Goal: Check status: Check status

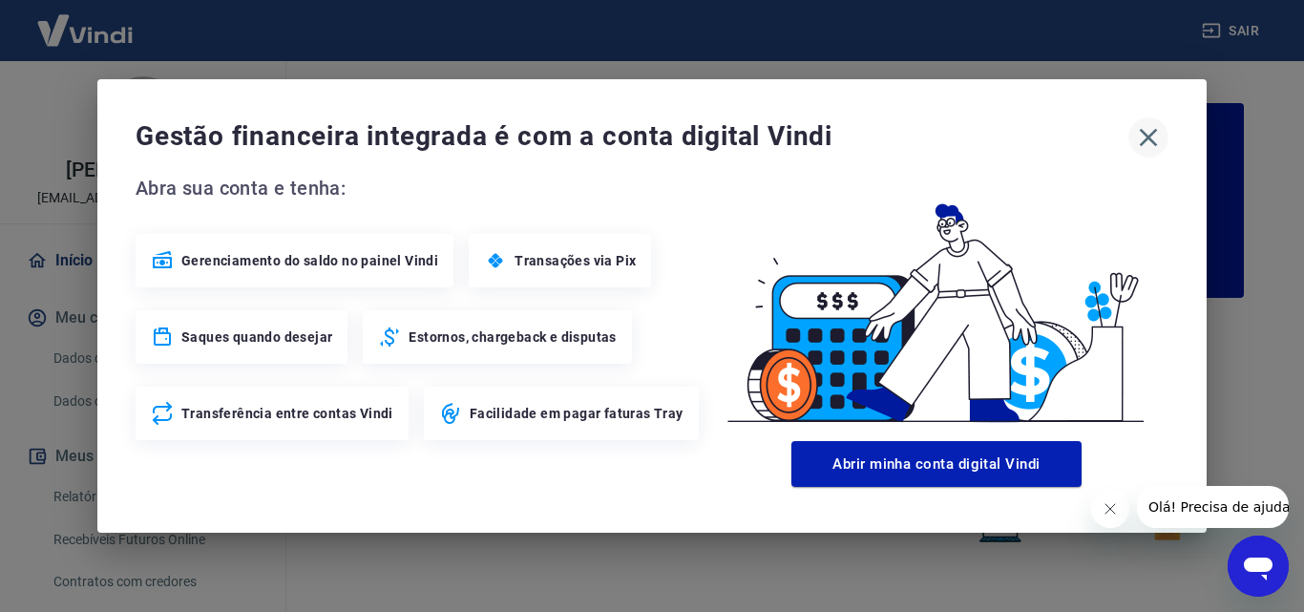
click at [1146, 137] on icon "button" at bounding box center [1148, 137] width 31 height 31
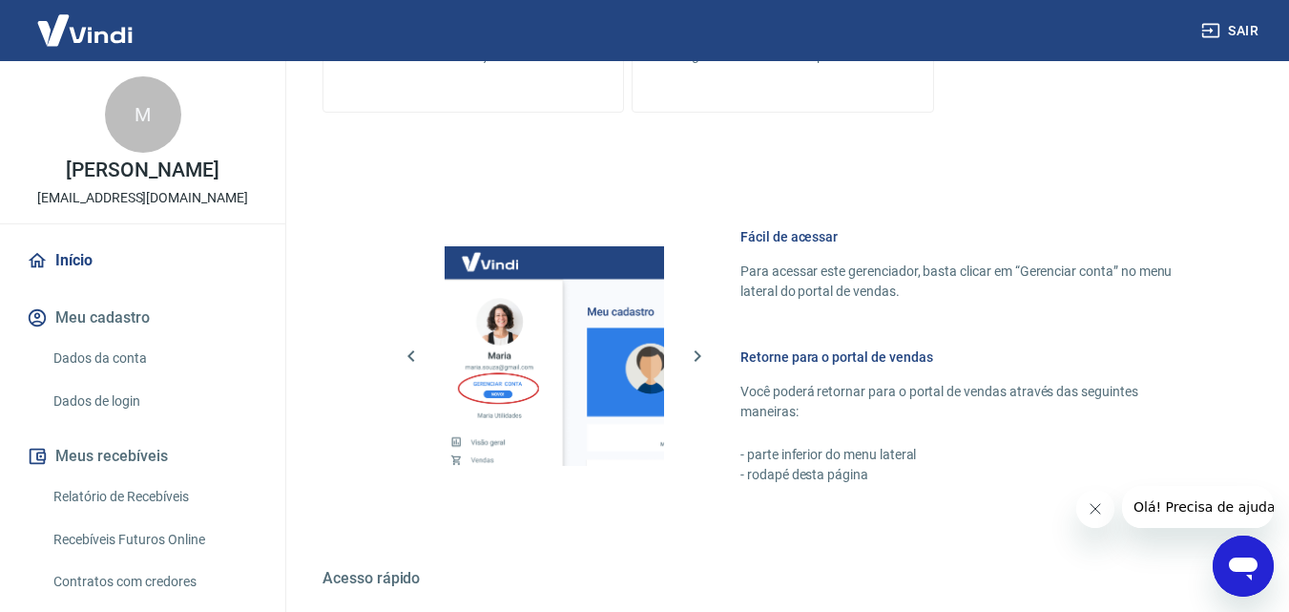
scroll to position [1050, 0]
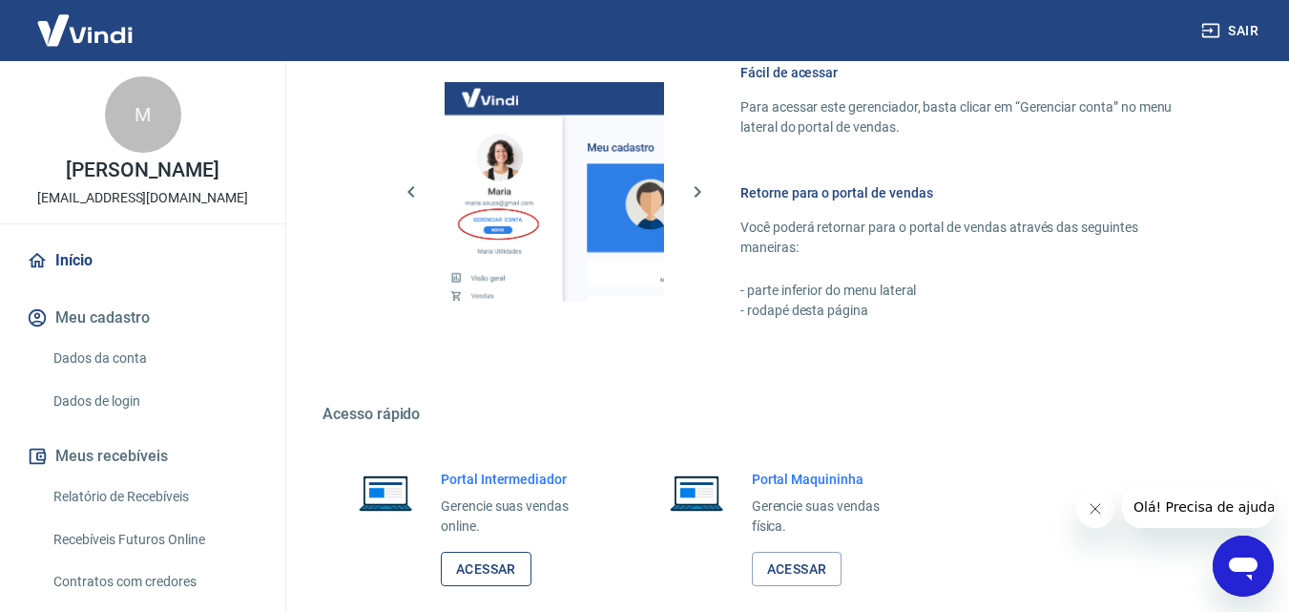
click at [501, 575] on link "Acessar" at bounding box center [486, 569] width 91 height 35
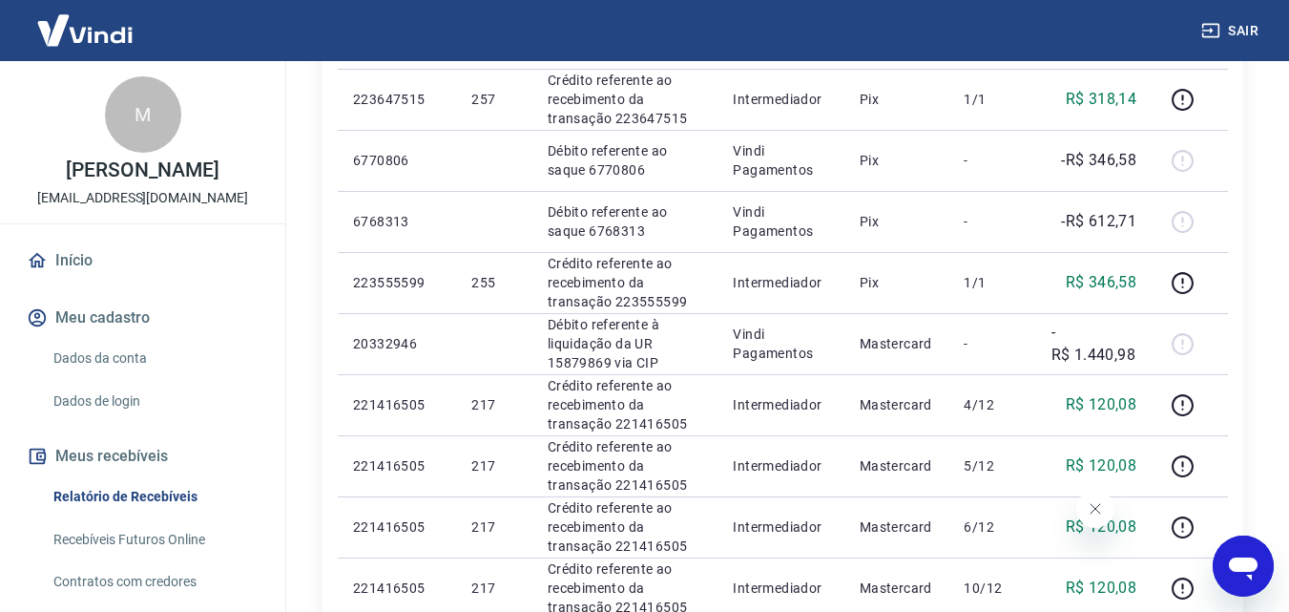
scroll to position [382, 0]
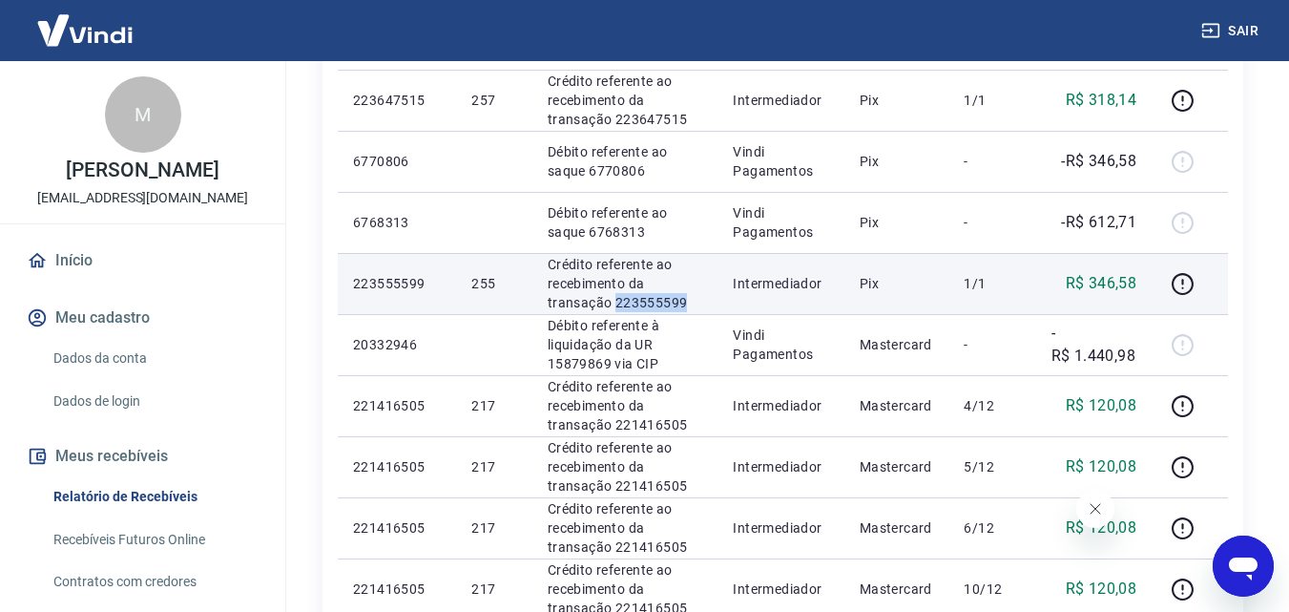
drag, startPoint x: 685, startPoint y: 299, endPoint x: 615, endPoint y: 303, distance: 70.8
click at [615, 303] on p "Crédito referente ao recebimento da transação 223555599" at bounding box center [626, 283] width 156 height 57
copy p "223555599"
